Goal: Task Accomplishment & Management: Use online tool/utility

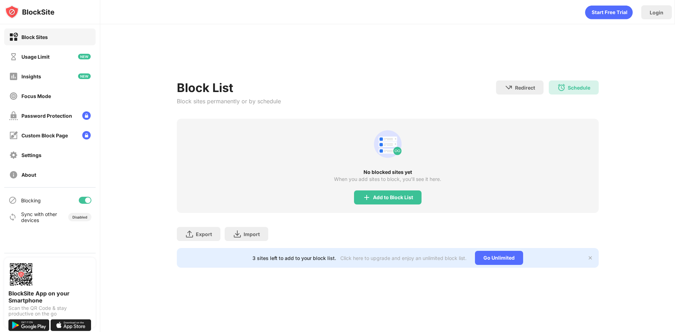
click at [394, 164] on div "No blocked sites yet When you add sites to block, you’ll see it here. Add to Bl…" at bounding box center [388, 166] width 422 height 94
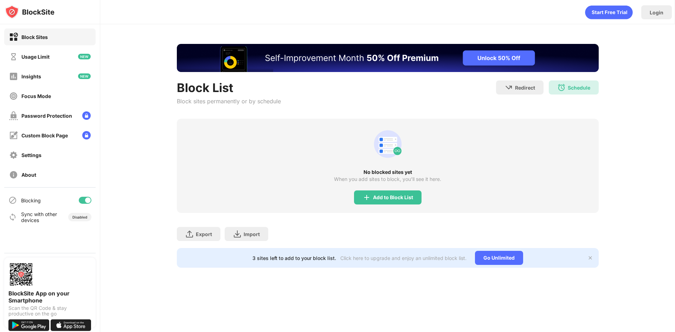
click at [379, 208] on div "No blocked sites yet When you add sites to block, you’ll see it here. Add to Bl…" at bounding box center [388, 166] width 422 height 94
click at [379, 198] on div "Add to Block List" at bounding box center [393, 198] width 40 height 6
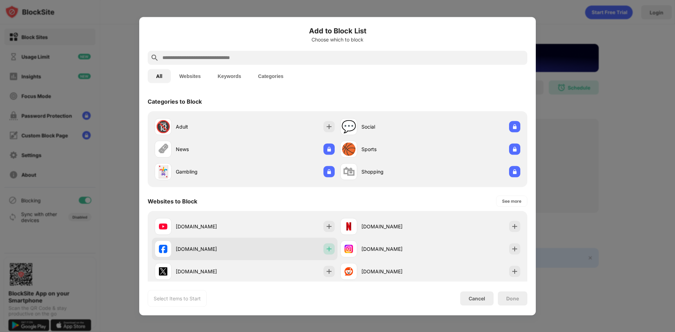
click at [327, 250] on img at bounding box center [329, 249] width 7 height 7
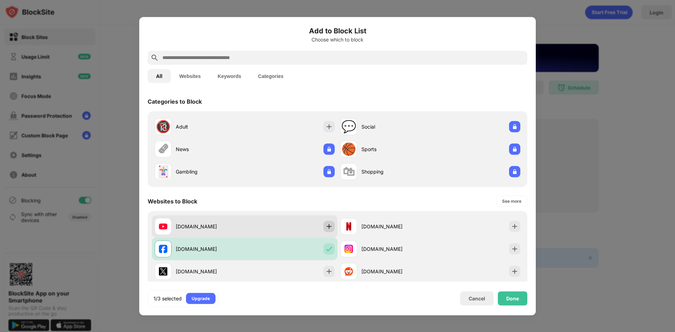
click at [328, 230] on div at bounding box center [329, 226] width 11 height 11
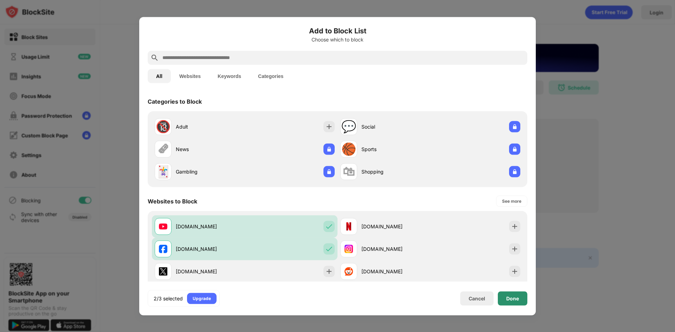
click at [508, 298] on div "Done" at bounding box center [513, 299] width 13 height 6
